Goal: Task Accomplishment & Management: Complete application form

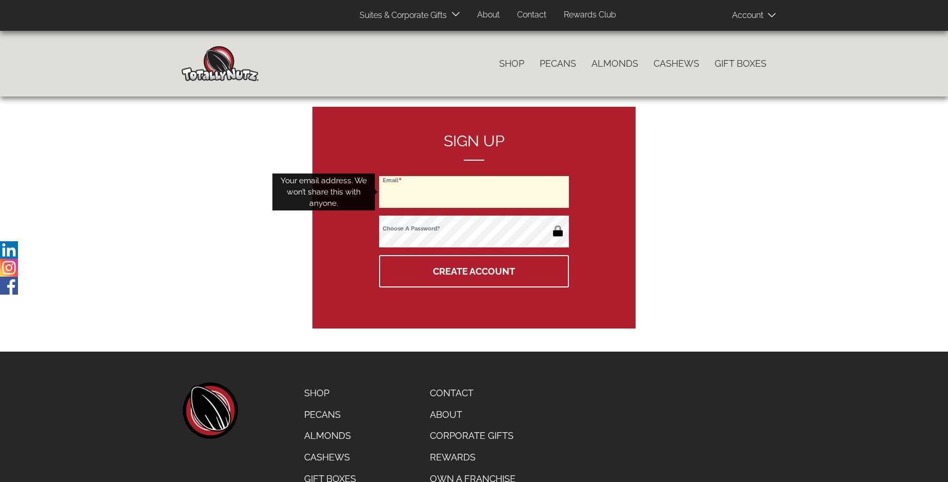
click at [474, 192] on input "Email" at bounding box center [474, 192] width 190 height 32
type input "[EMAIL_ADDRESS][DOMAIN_NAME]"
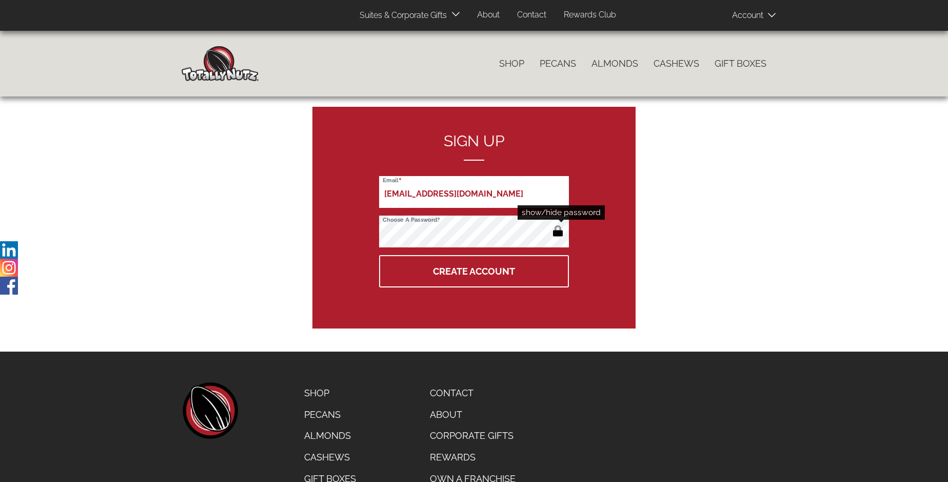
click at [557, 232] on button "button" at bounding box center [557, 232] width 17 height 16
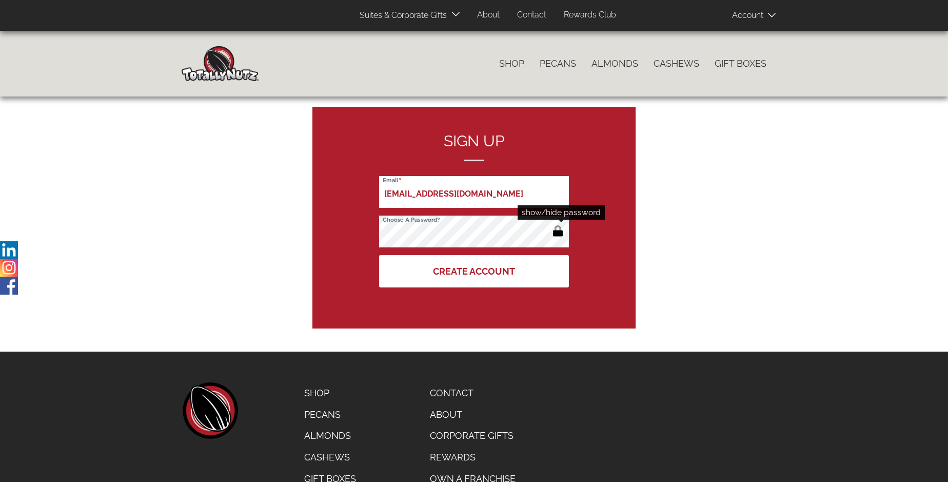
click at [474, 271] on button "Create Account" at bounding box center [474, 271] width 190 height 32
